Goal: Information Seeking & Learning: Learn about a topic

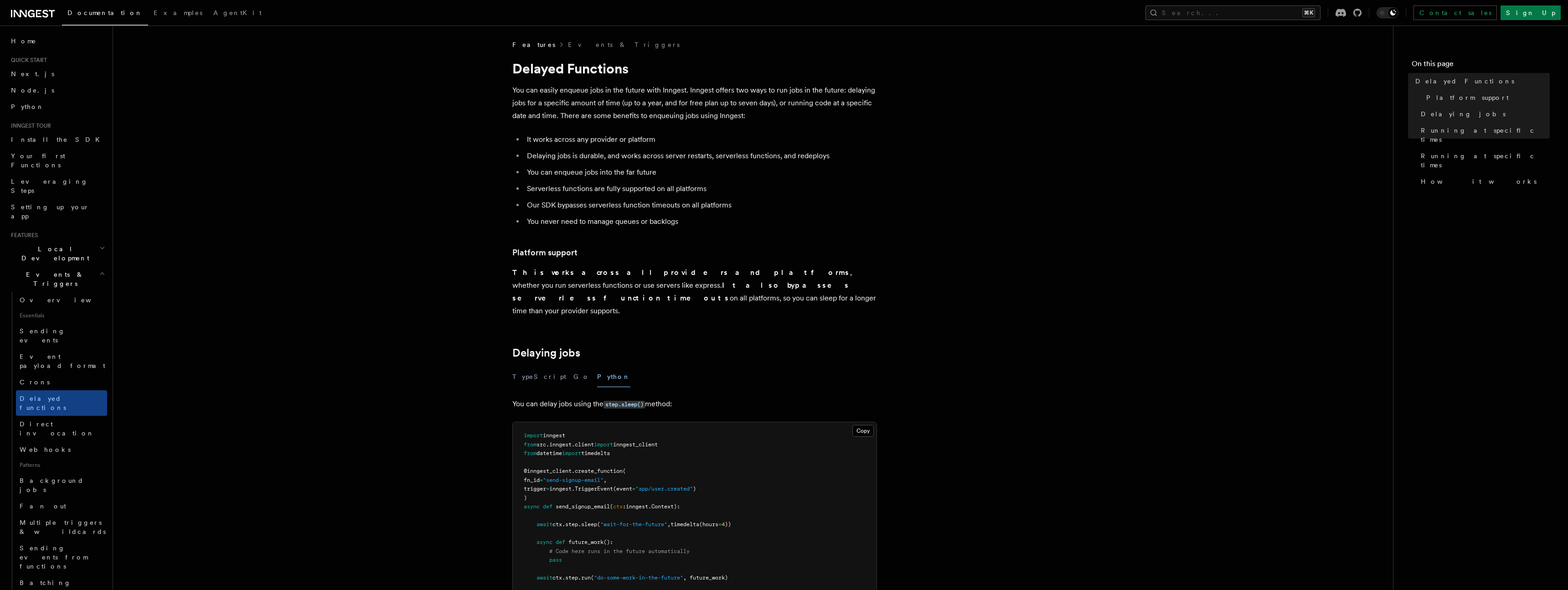
click at [40, 374] on span "Direct invocation" at bounding box center [57, 428] width 75 height 17
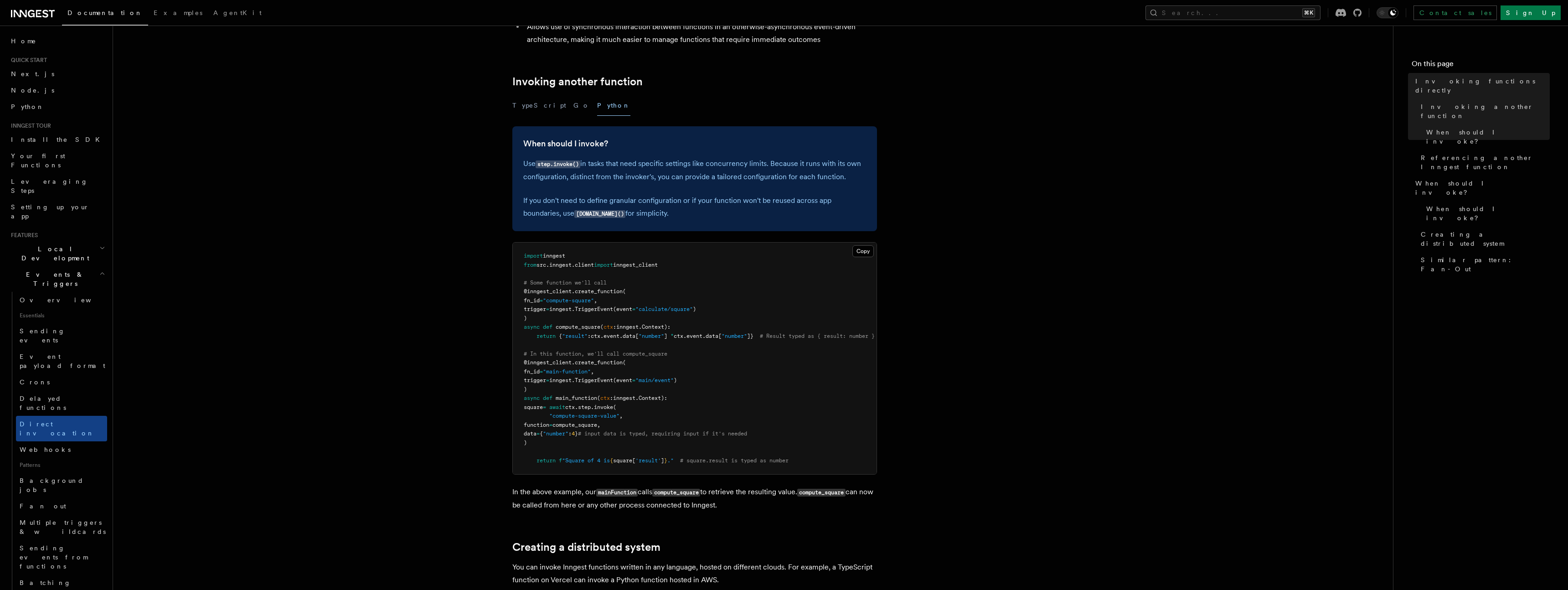
scroll to position [148, 0]
click at [213, 227] on article "Features Events & Triggers Invoking functions directly Inngest's step.invoke() …" at bounding box center [753, 417] width 1251 height 1051
click at [50, 137] on span "Install the SDK" at bounding box center [57, 140] width 95 height 7
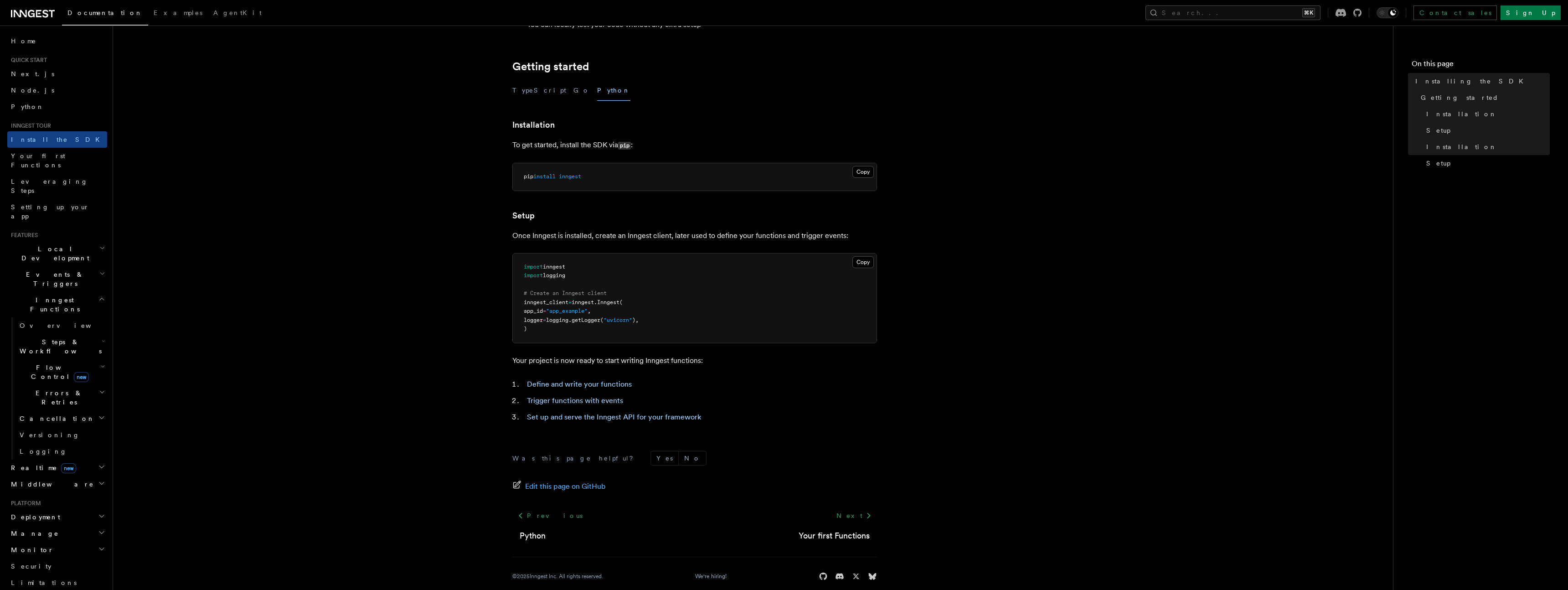
scroll to position [177, 0]
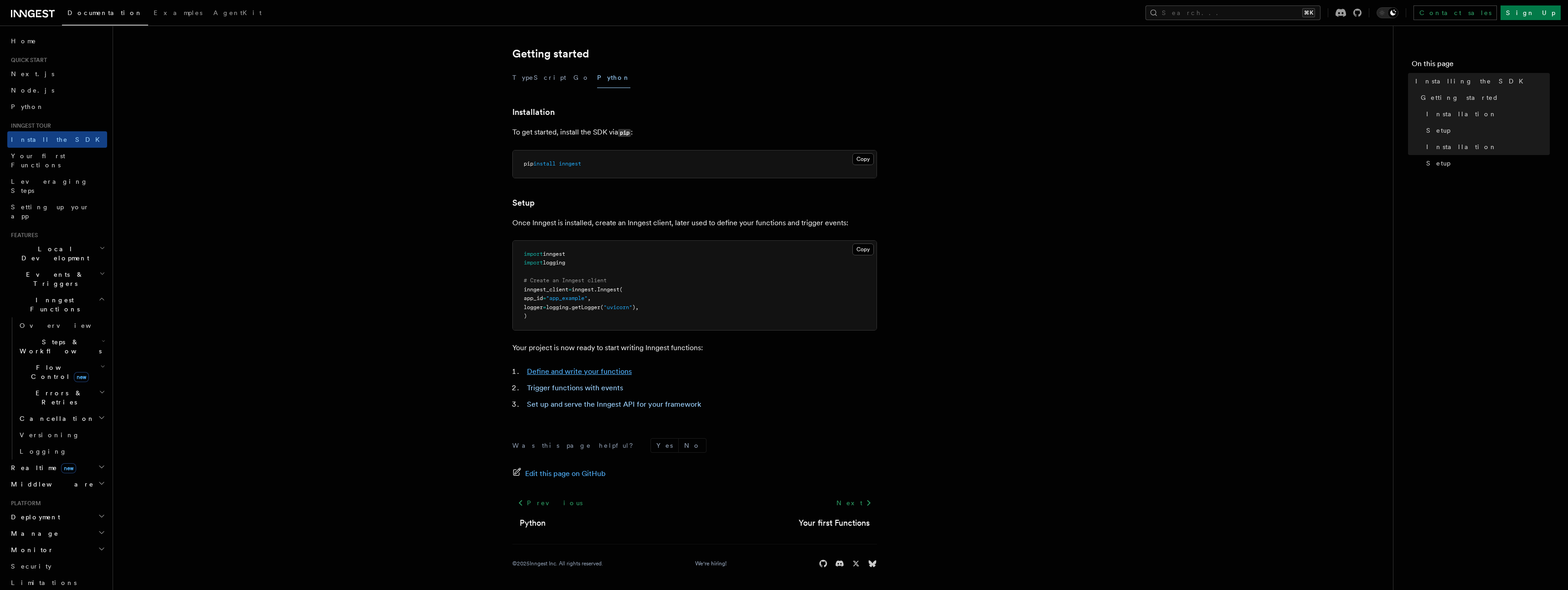
click at [604, 372] on link "Define and write your functions" at bounding box center [579, 371] width 105 height 9
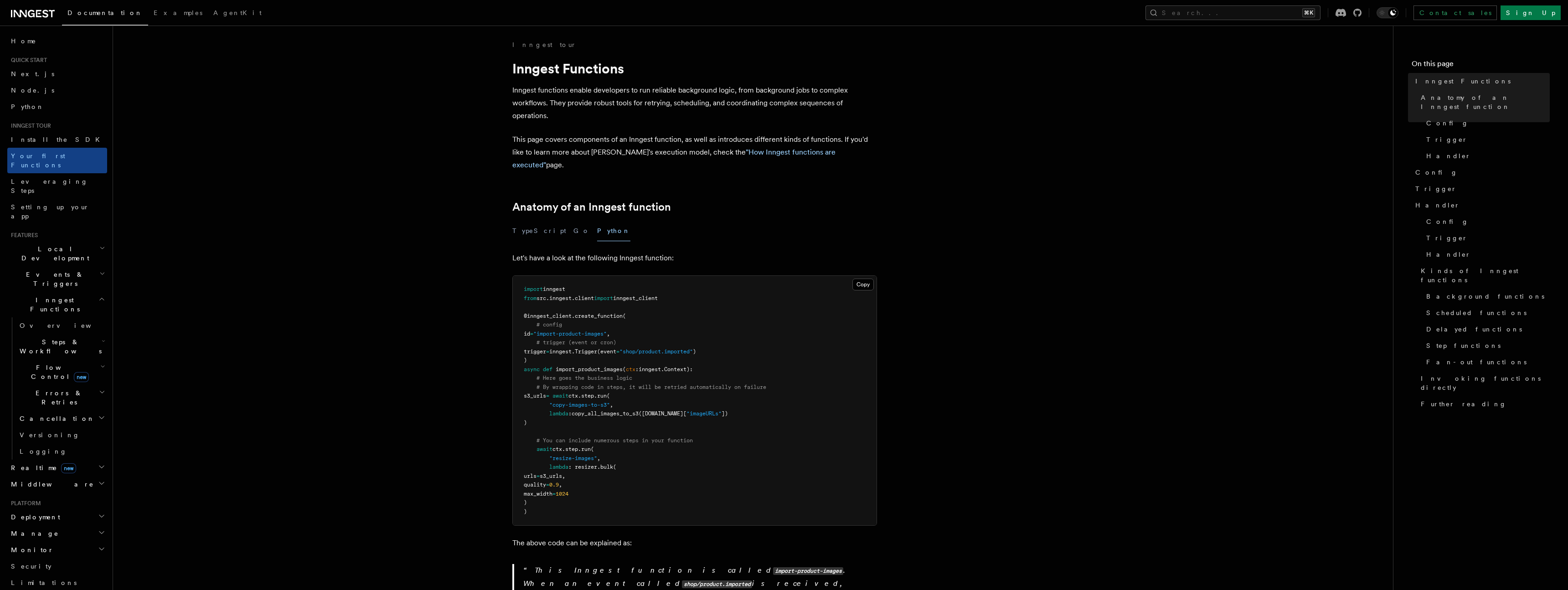
click at [646, 321] on pre "import inngest from src . inngest . client import inngest_client @inngest_clien…" at bounding box center [695, 400] width 364 height 249
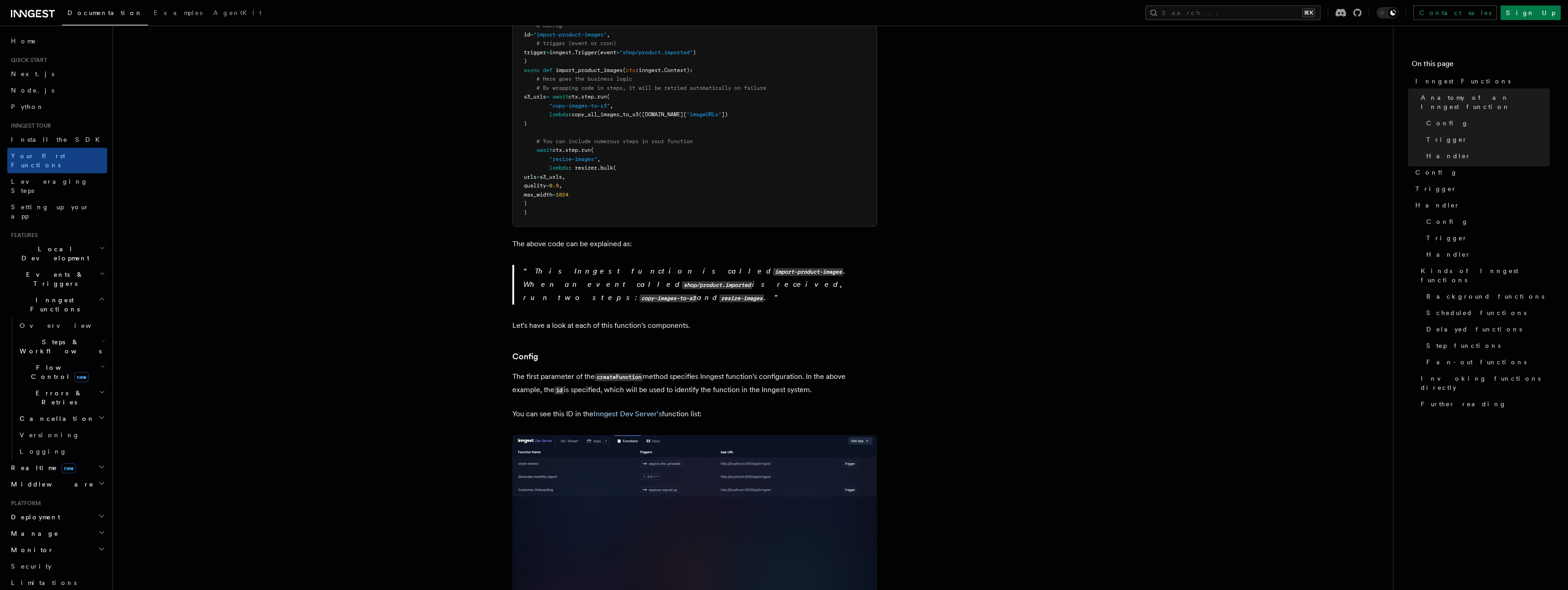
scroll to position [284, 0]
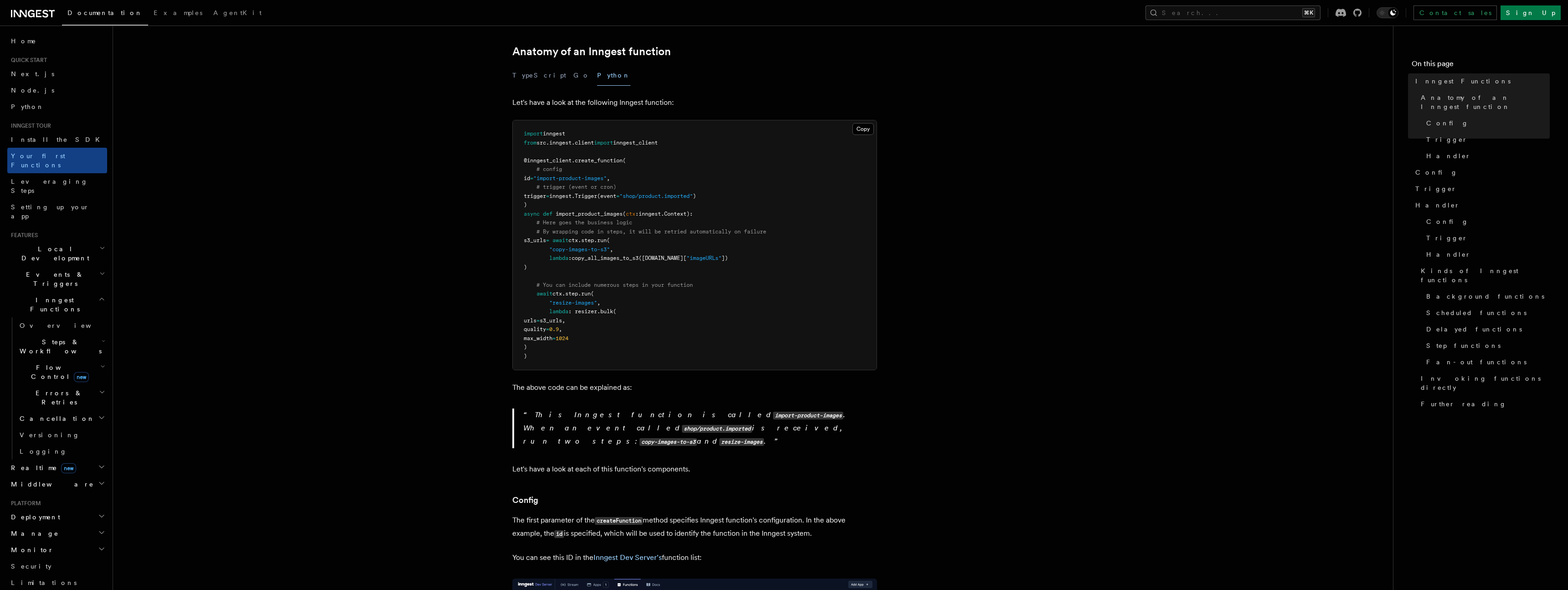
scroll to position [159, 0]
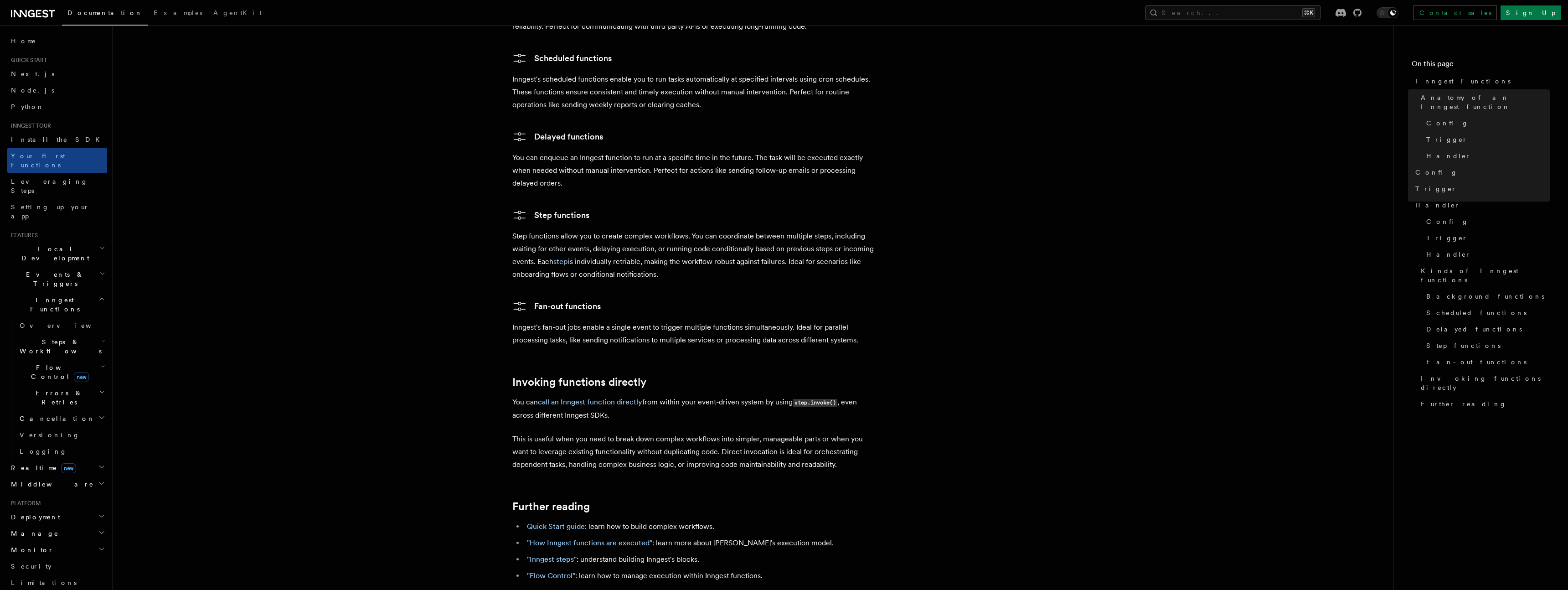
scroll to position [1560, 0]
click at [37, 463] on span "Realtime new" at bounding box center [42, 467] width 69 height 9
click at [34, 496] on span "React hooks / Next.js" at bounding box center [59, 504] width 80 height 17
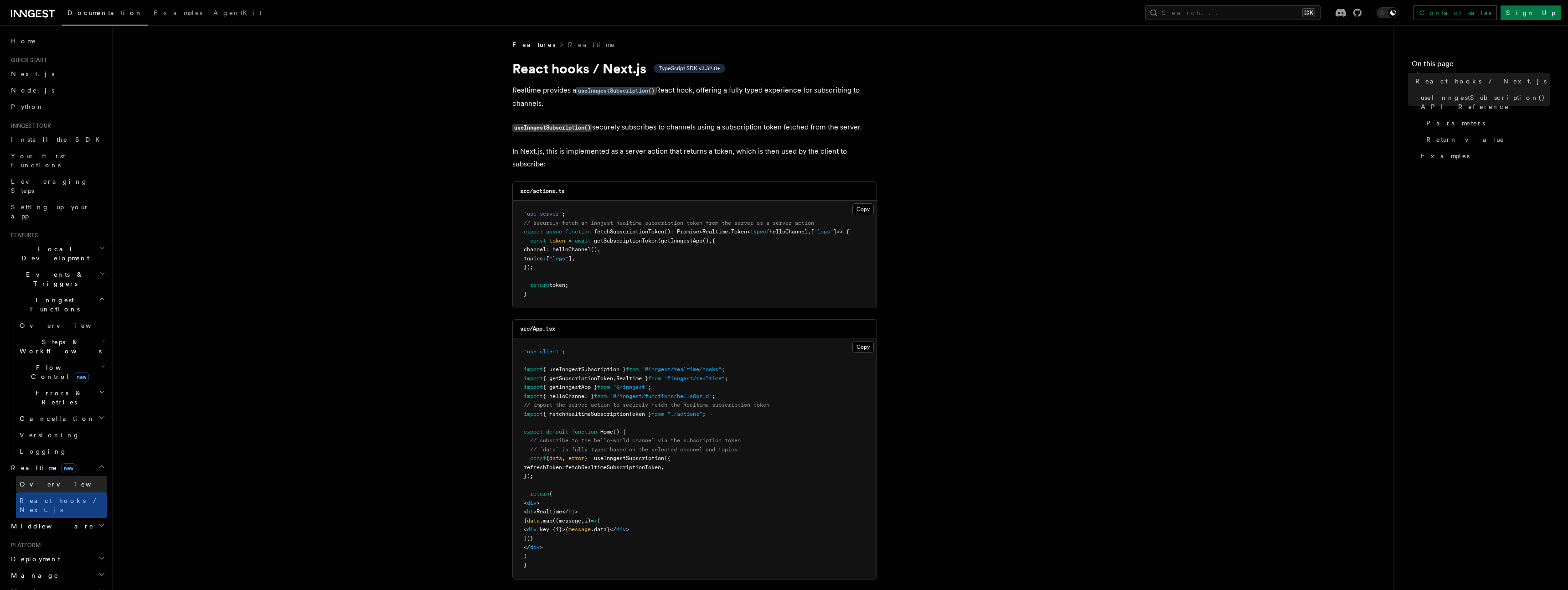
click at [52, 476] on link "Overview" at bounding box center [61, 484] width 91 height 17
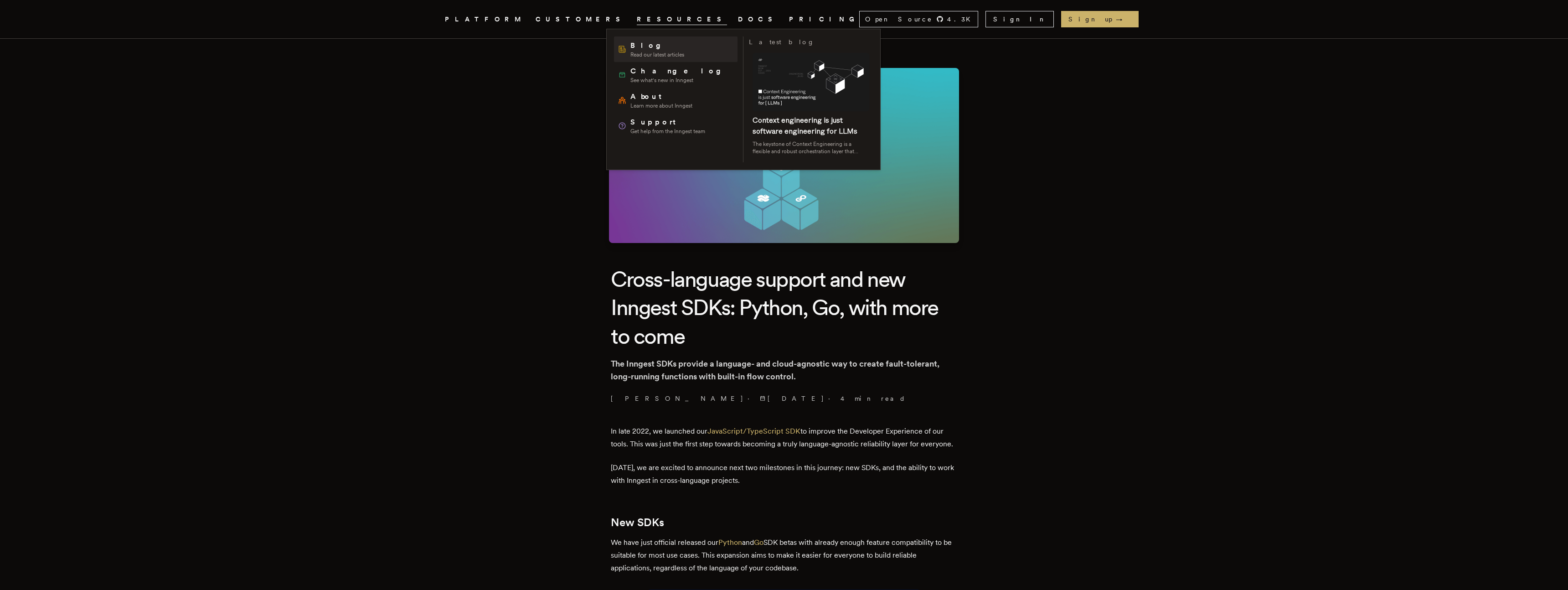
click at [636, 44] on span "Blog" at bounding box center [657, 45] width 54 height 11
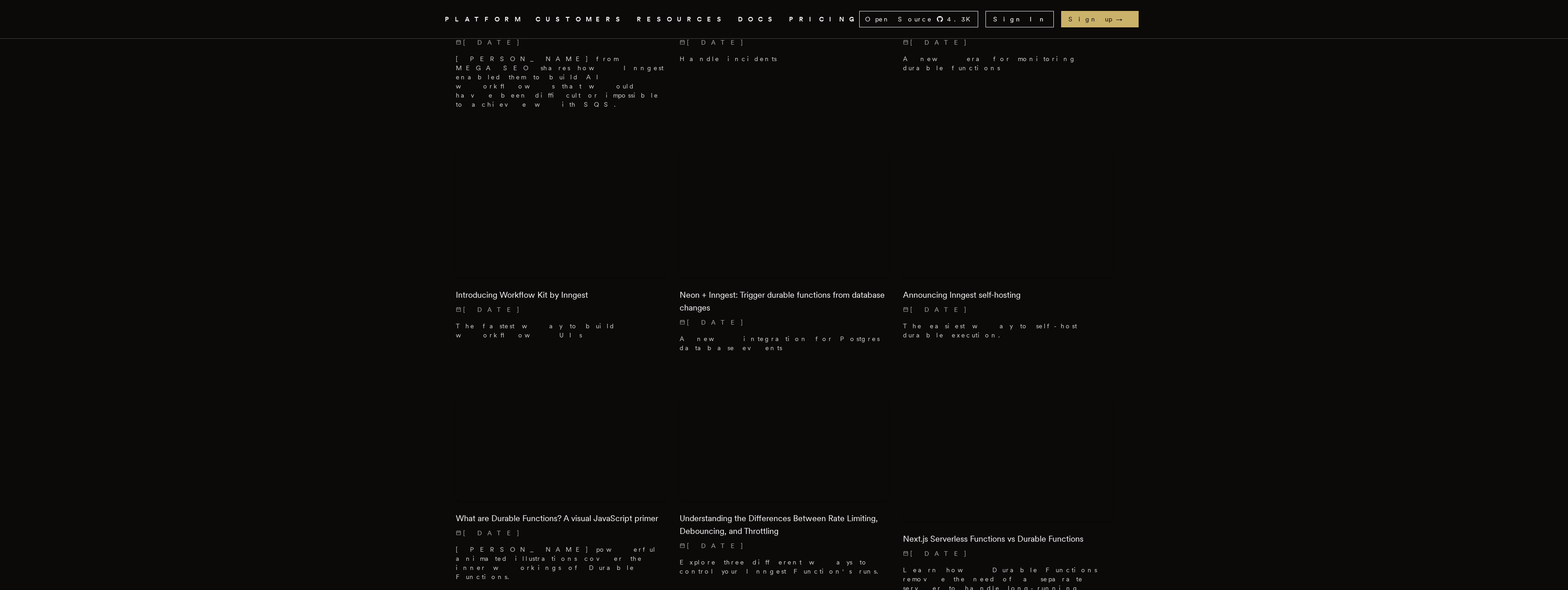
scroll to position [2863, 0]
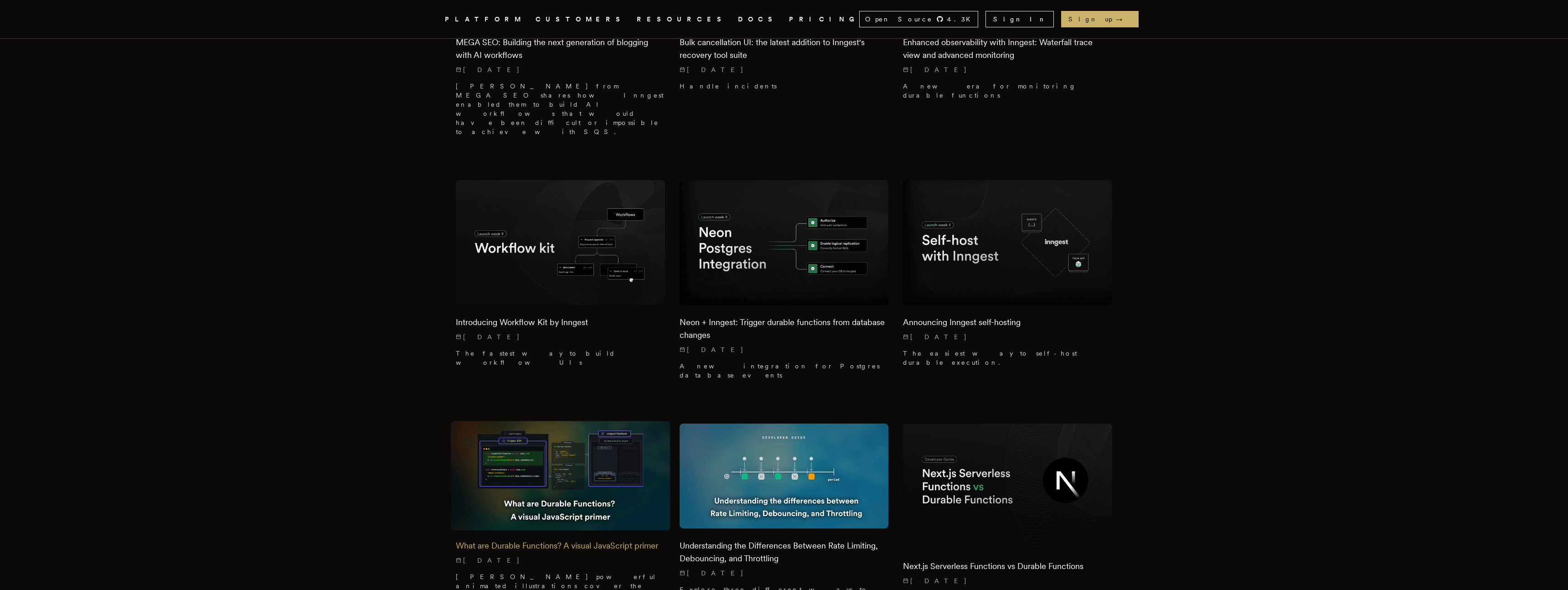
click at [519, 421] on img at bounding box center [560, 476] width 220 height 110
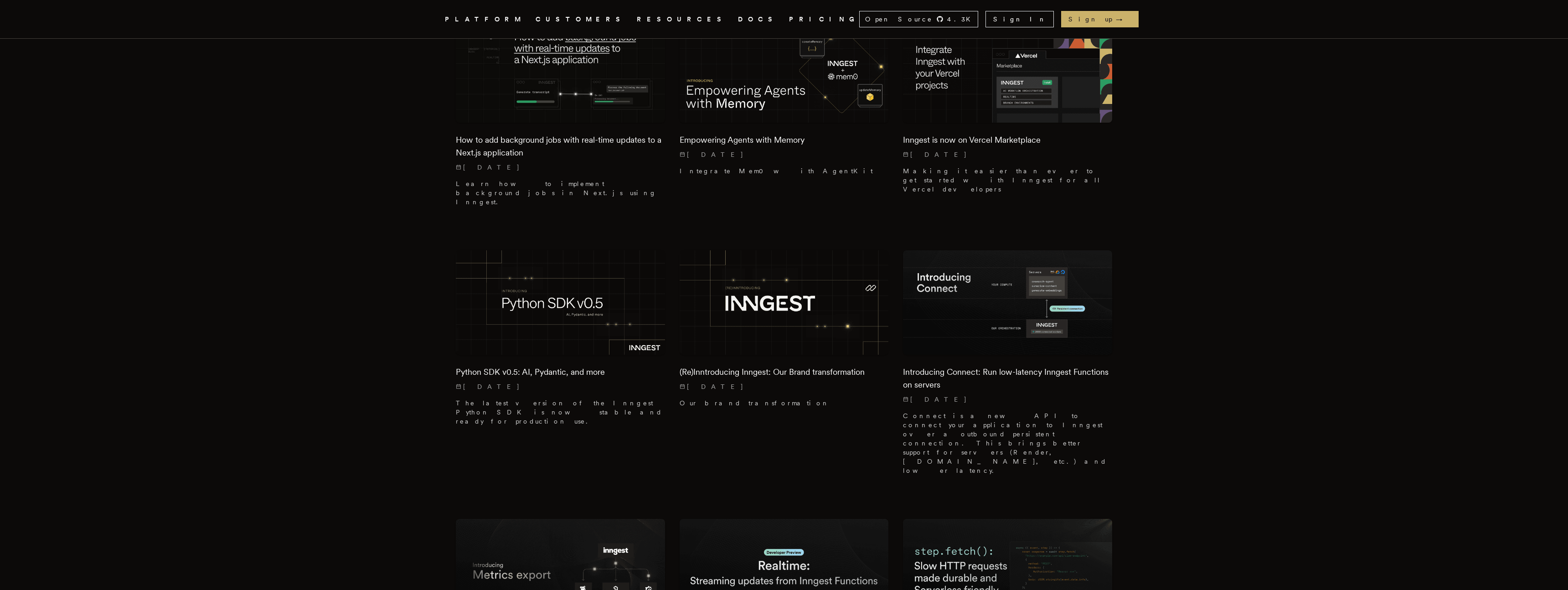
scroll to position [838, 0]
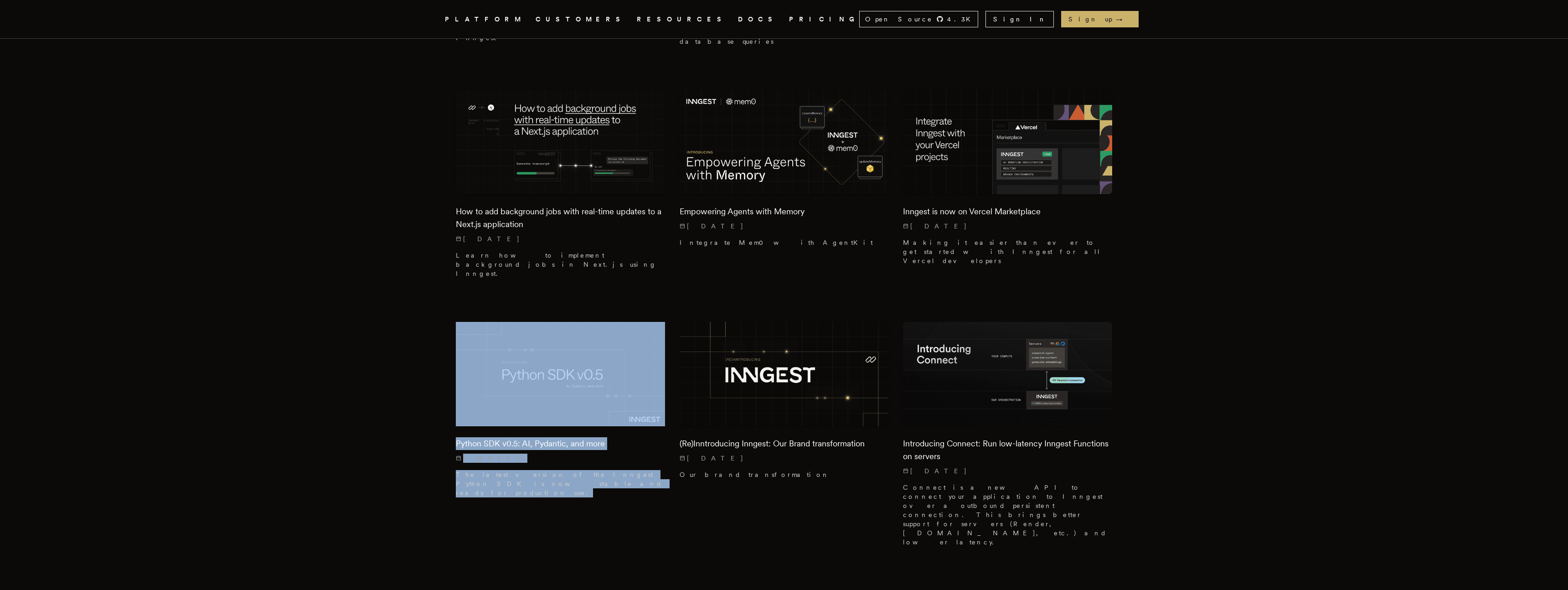
scroll to position [748, 0]
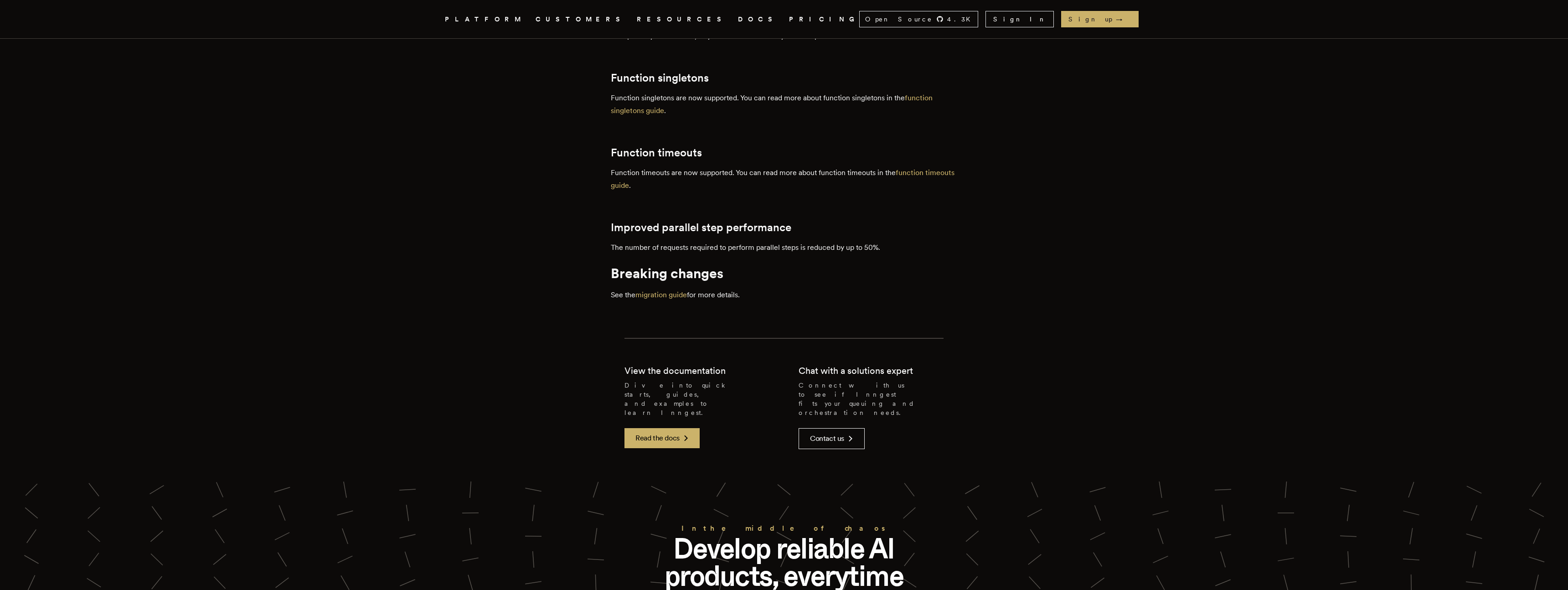
scroll to position [1525, 0]
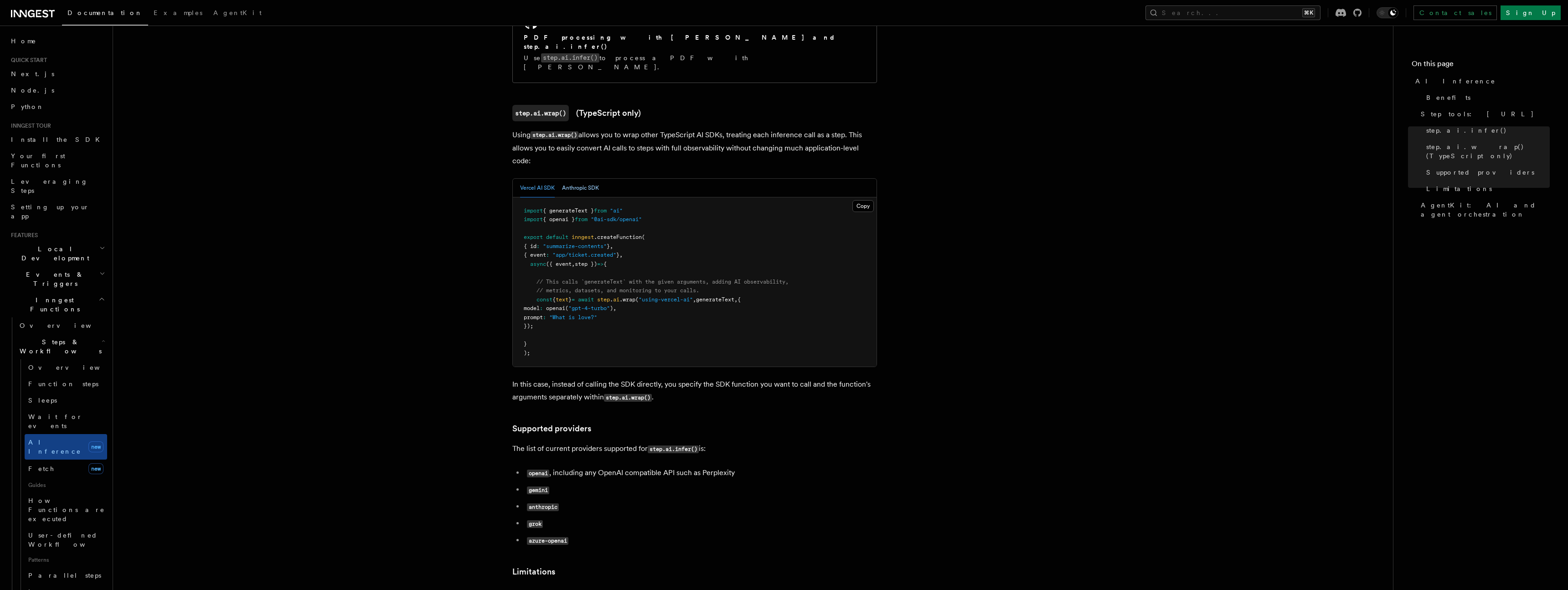
scroll to position [900, 0]
